Goal: Complete application form: Complete application form

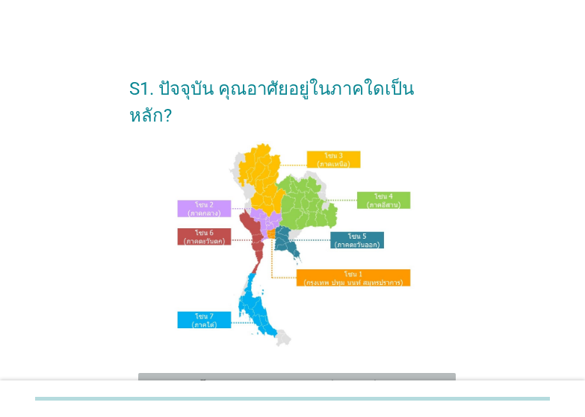
click at [346, 379] on label "โซน 1: กรุงเทพฯ ปทุมธานี นนทบุรี สมุทรปราการ" at bounding box center [315, 394] width 232 height 30
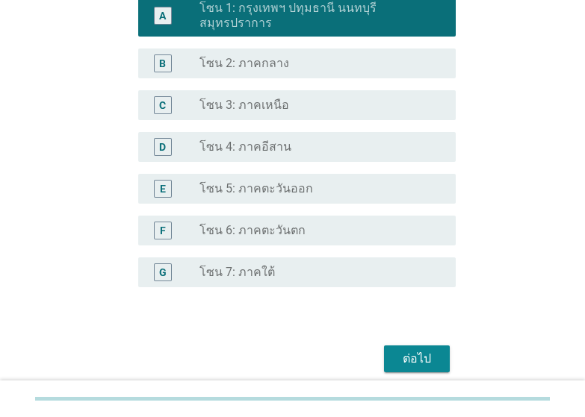
scroll to position [408, 0]
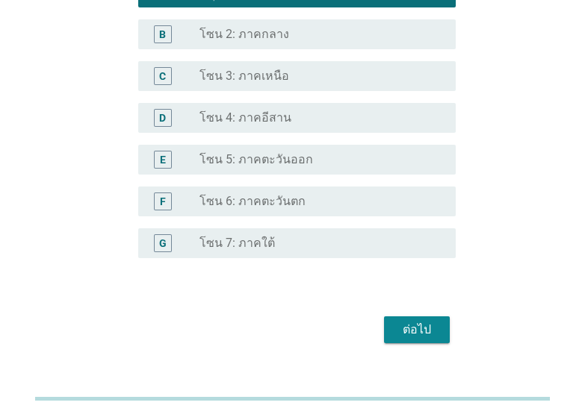
click at [402, 321] on div "ต่อไป" at bounding box center [417, 330] width 42 height 18
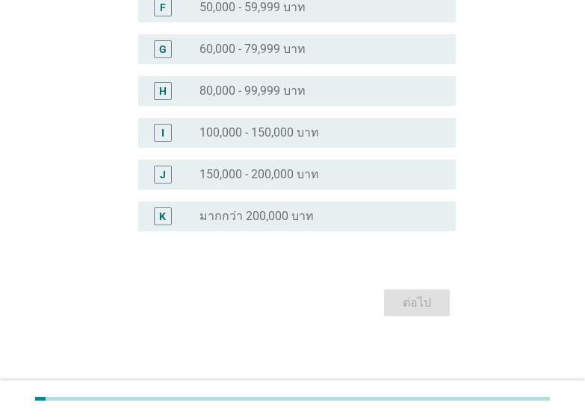
scroll to position [0, 0]
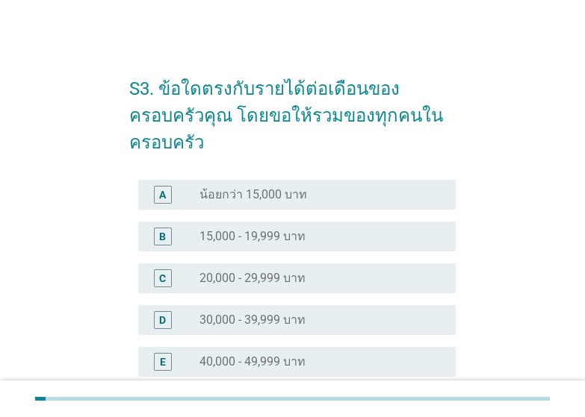
click at [344, 397] on div "radio_button_unchecked 50,000 - 59,999 บาท" at bounding box center [315, 404] width 232 height 15
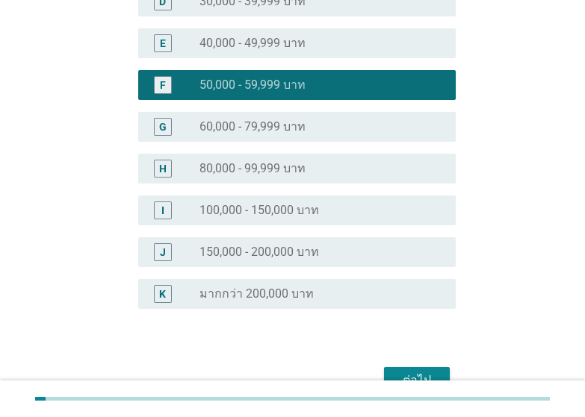
scroll to position [370, 0]
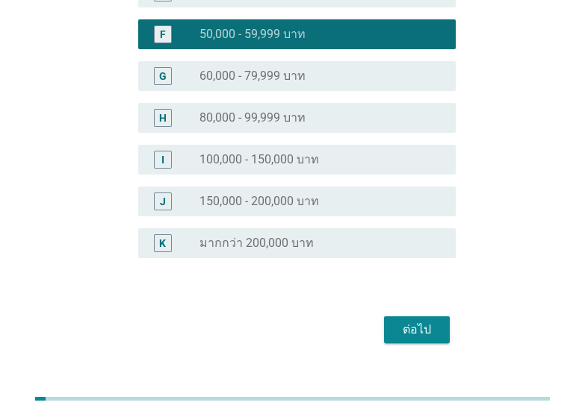
click at [420, 321] on div "ต่อไป" at bounding box center [417, 330] width 42 height 18
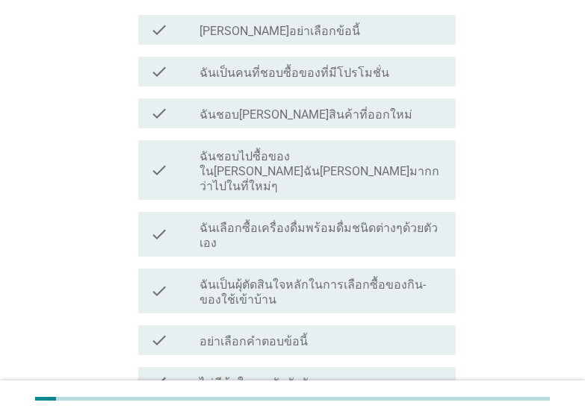
scroll to position [158, 0]
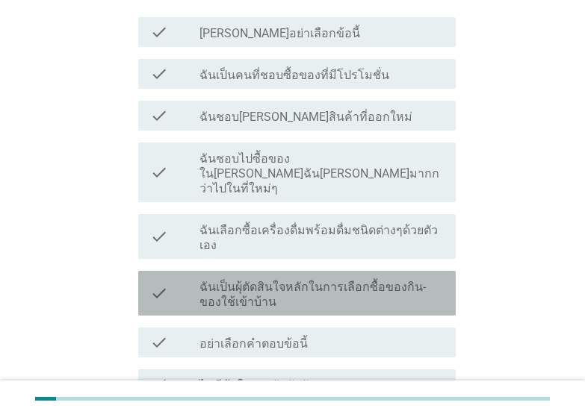
click at [345, 280] on label "ฉันเป็นผุ้ตัดสินใจหลักในการเลือกซื้อของกิน-ของใช้เข้าบ้าน" at bounding box center [321, 295] width 244 height 30
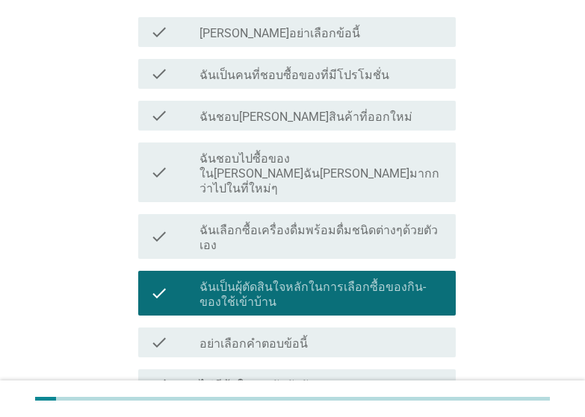
click at [351, 223] on label "ฉันเลือกซื้อเครื่องดื่มพร้อมดื่มชนิดต่างๆด้วยตัวเอง" at bounding box center [321, 238] width 244 height 30
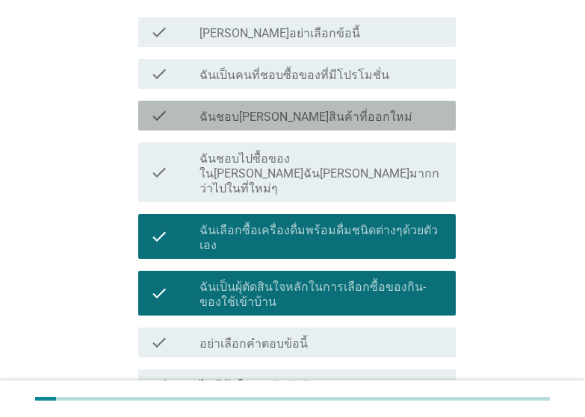
click at [373, 108] on div "check_box_outline_blank ฉันชอบ[PERSON_NAME]สินค้าที่ออกใหม่" at bounding box center [321, 116] width 244 height 18
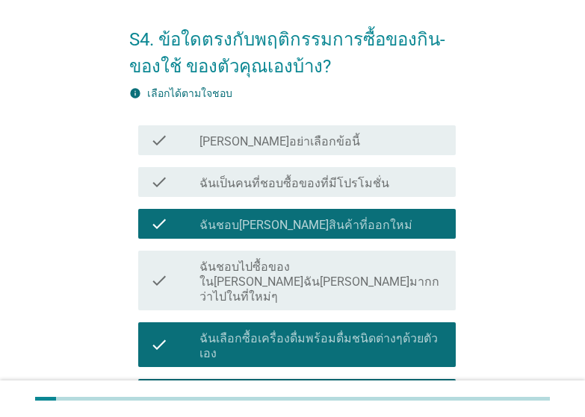
scroll to position [38, 0]
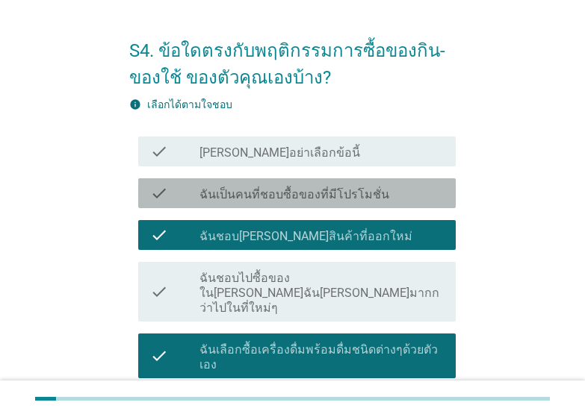
click at [346, 193] on label "ฉันเป็นคนที่ชอบซื้อของที่มีโปรโมชั่น" at bounding box center [294, 194] width 190 height 15
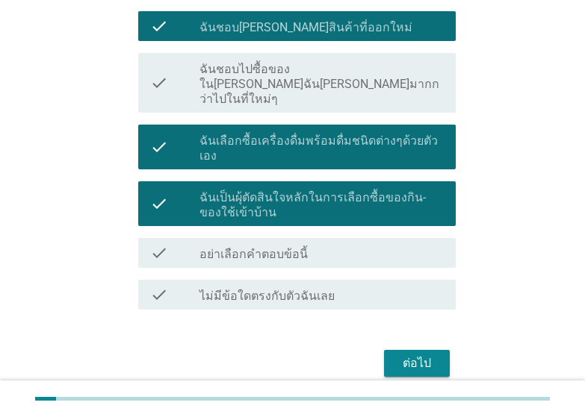
scroll to position [278, 0]
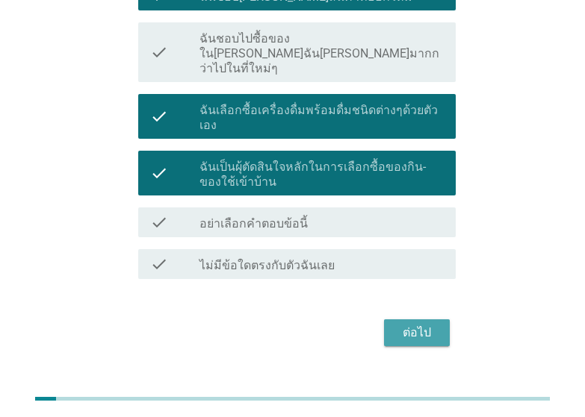
click at [422, 324] on div "ต่อไป" at bounding box center [417, 333] width 42 height 18
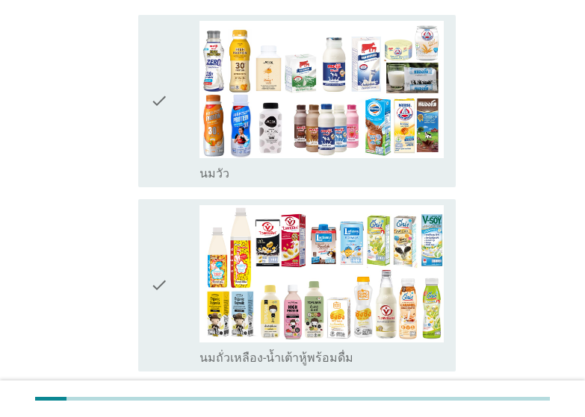
scroll to position [299, 0]
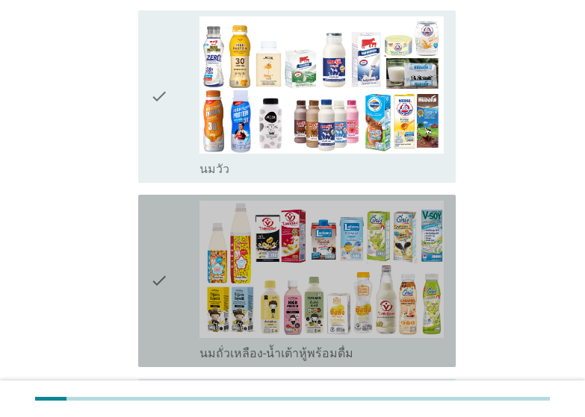
click at [154, 260] on icon "check" at bounding box center [159, 281] width 18 height 161
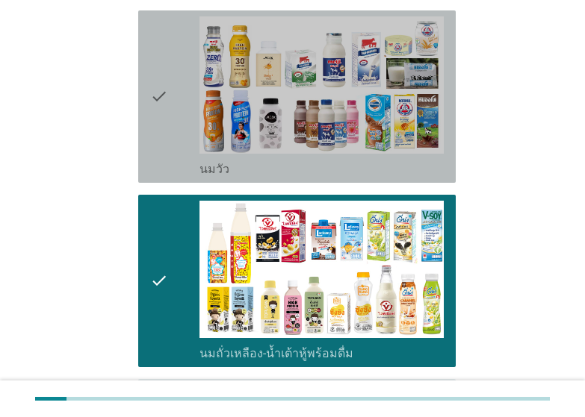
click at [154, 90] on icon "check" at bounding box center [159, 96] width 18 height 161
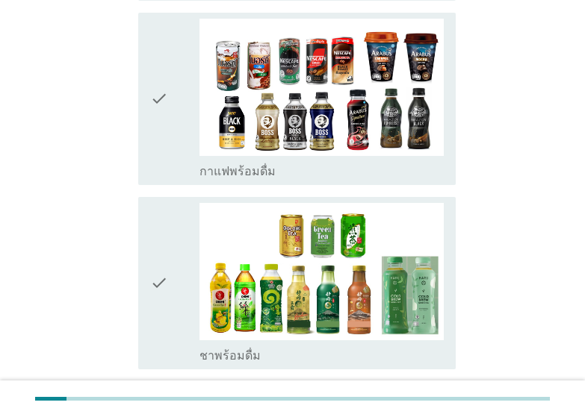
scroll to position [1036, 0]
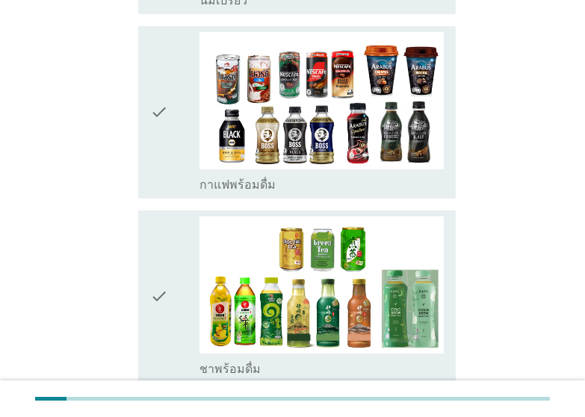
click at [156, 117] on icon "check" at bounding box center [159, 112] width 18 height 161
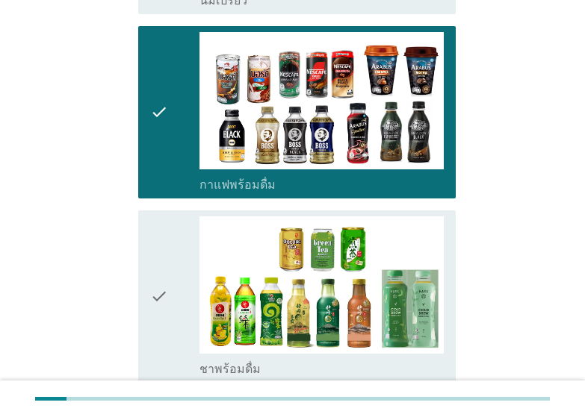
drag, startPoint x: 503, startPoint y: 264, endPoint x: 621, endPoint y: 411, distance: 189.1
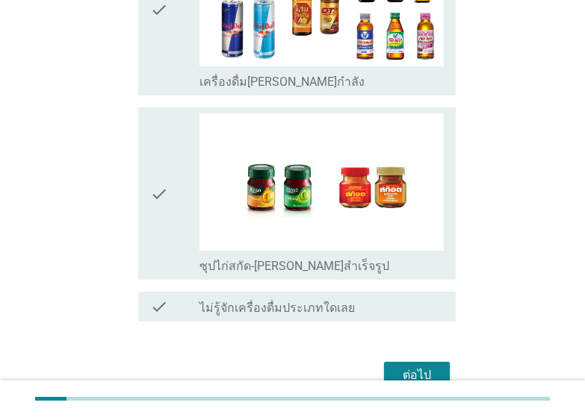
scroll to position [2676, 0]
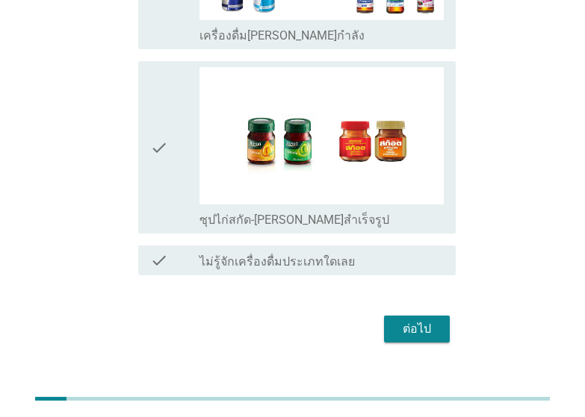
click at [415, 320] on div "ต่อไป" at bounding box center [417, 329] width 42 height 18
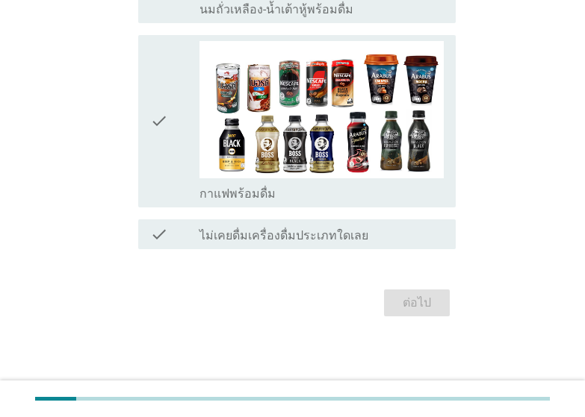
scroll to position [0, 0]
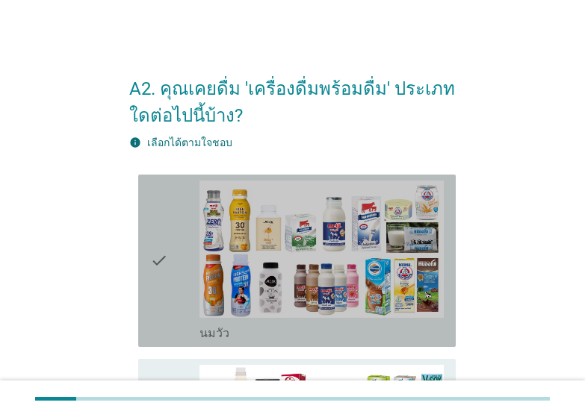
click at [178, 288] on div "check" at bounding box center [174, 261] width 49 height 161
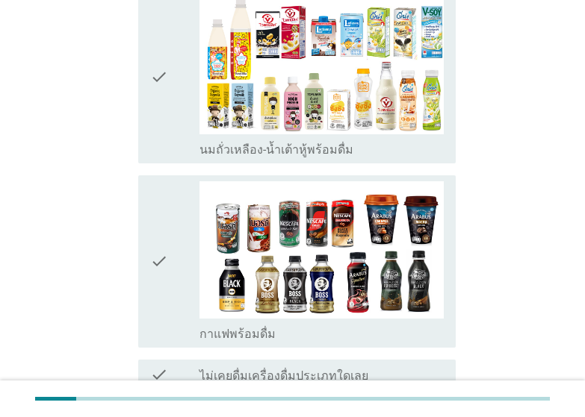
scroll to position [438, 0]
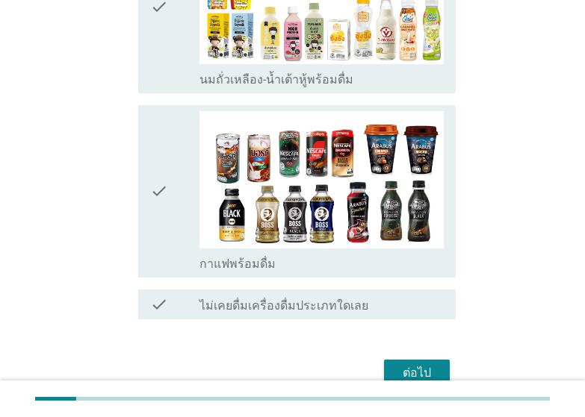
click at [169, 41] on div "check" at bounding box center [174, 7] width 49 height 161
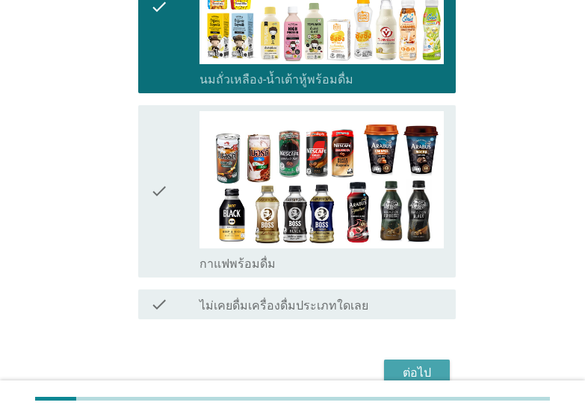
click at [399, 366] on div "ต่อไป" at bounding box center [417, 373] width 42 height 18
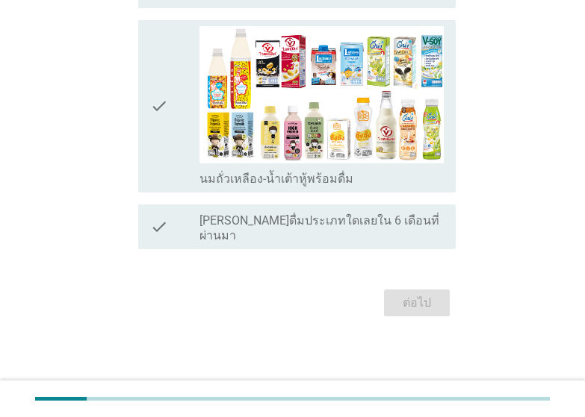
scroll to position [0, 0]
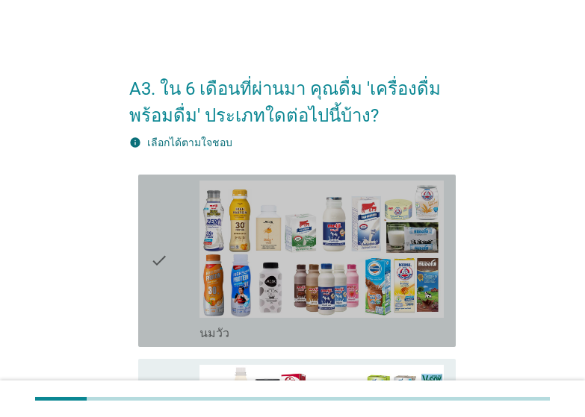
click at [175, 226] on div "check" at bounding box center [174, 261] width 49 height 161
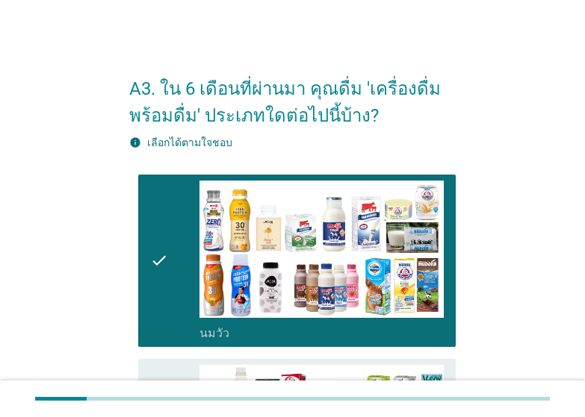
scroll to position [324, 0]
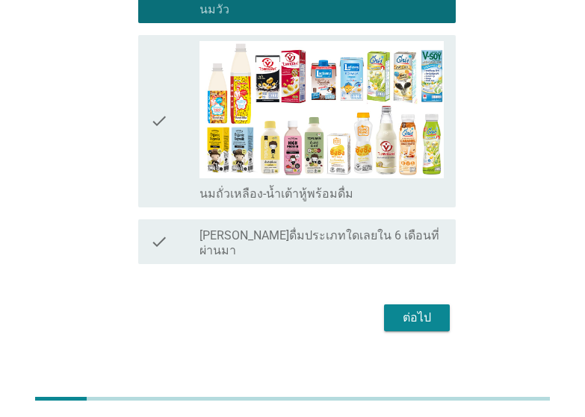
click at [171, 169] on div "check" at bounding box center [174, 121] width 49 height 161
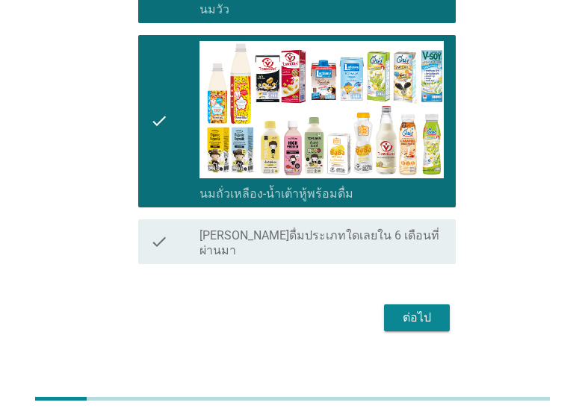
click at [406, 309] on div "ต่อไป" at bounding box center [417, 318] width 42 height 18
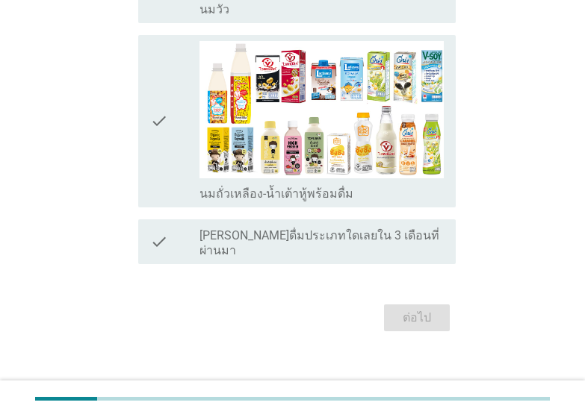
scroll to position [0, 0]
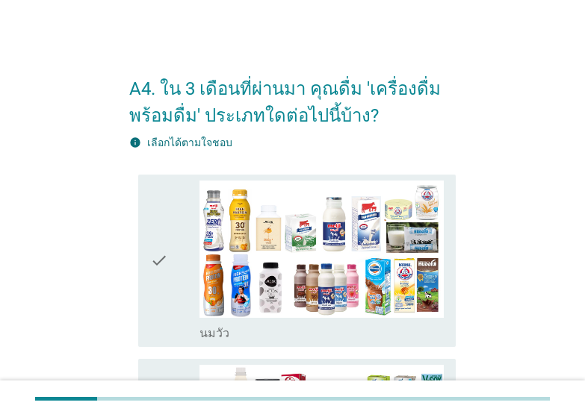
click at [162, 310] on icon "check" at bounding box center [159, 261] width 18 height 161
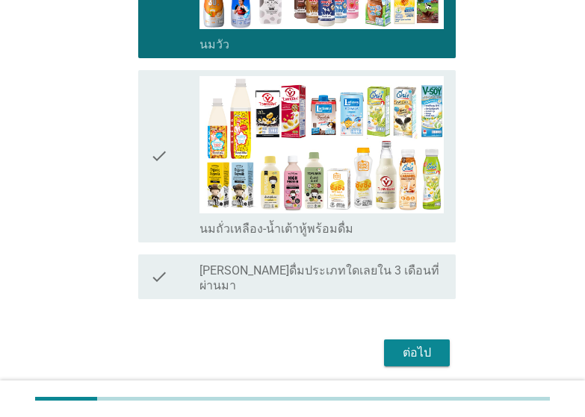
scroll to position [324, 0]
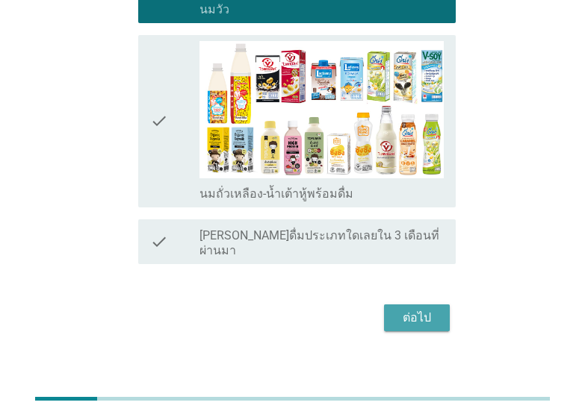
click at [422, 309] on div "ต่อไป" at bounding box center [417, 318] width 42 height 18
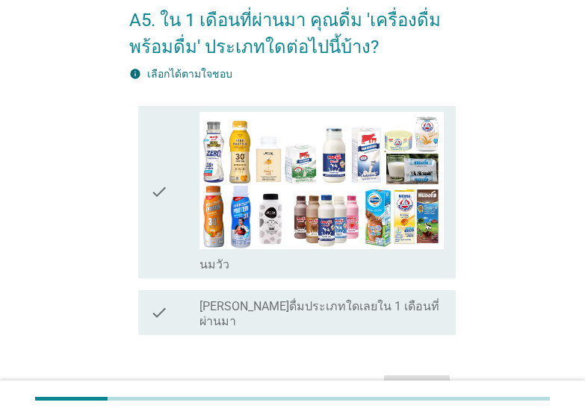
scroll to position [90, 0]
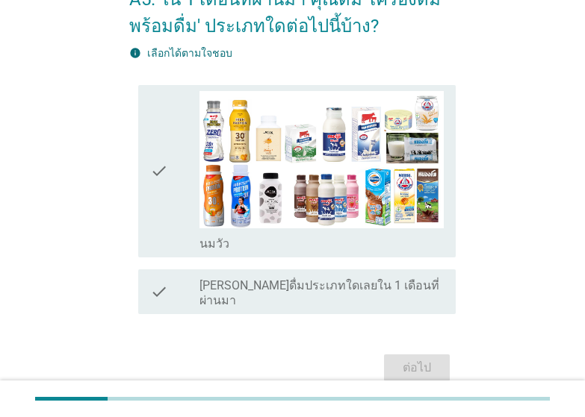
click at [172, 214] on div "check" at bounding box center [174, 171] width 49 height 161
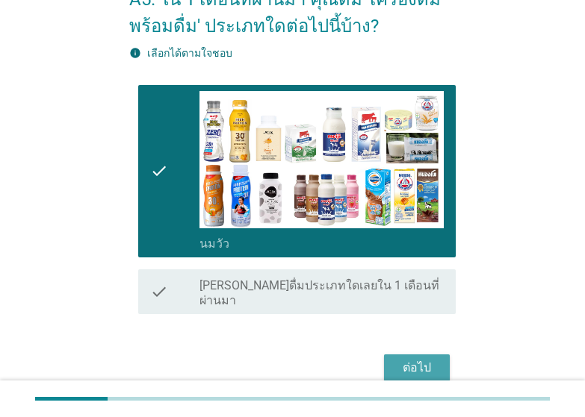
click at [408, 359] on div "ต่อไป" at bounding box center [417, 368] width 42 height 18
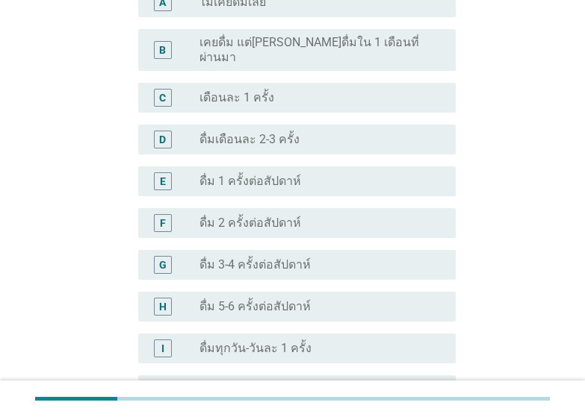
scroll to position [498, 0]
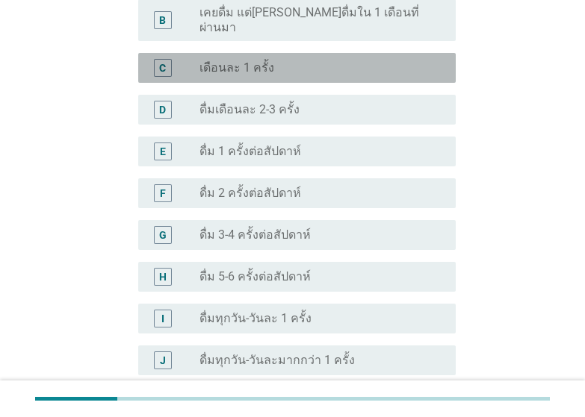
click at [267, 60] on label "เดือนละ 1 ครั้ง" at bounding box center [236, 67] width 75 height 15
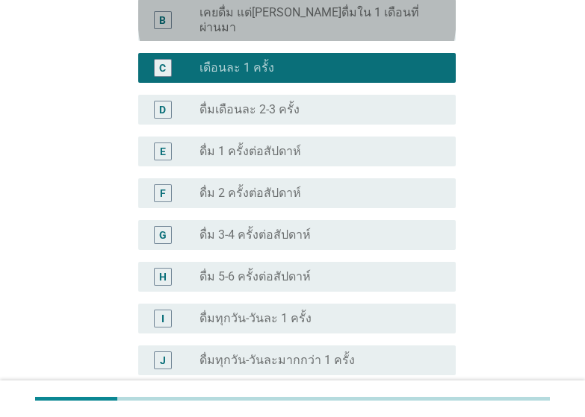
click at [348, 18] on label "เคยดื่ม แต่[PERSON_NAME]ดื่มใน 1 เดือนที่ผ่านมา" at bounding box center [315, 20] width 232 height 30
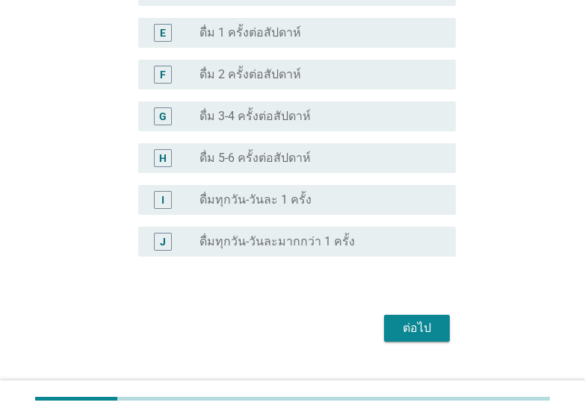
scroll to position [618, 0]
click at [432, 319] on div "ต่อไป" at bounding box center [417, 328] width 42 height 18
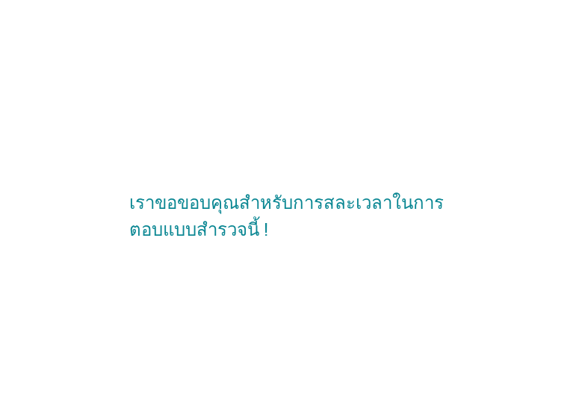
scroll to position [0, 0]
